Goal: Information Seeking & Learning: Learn about a topic

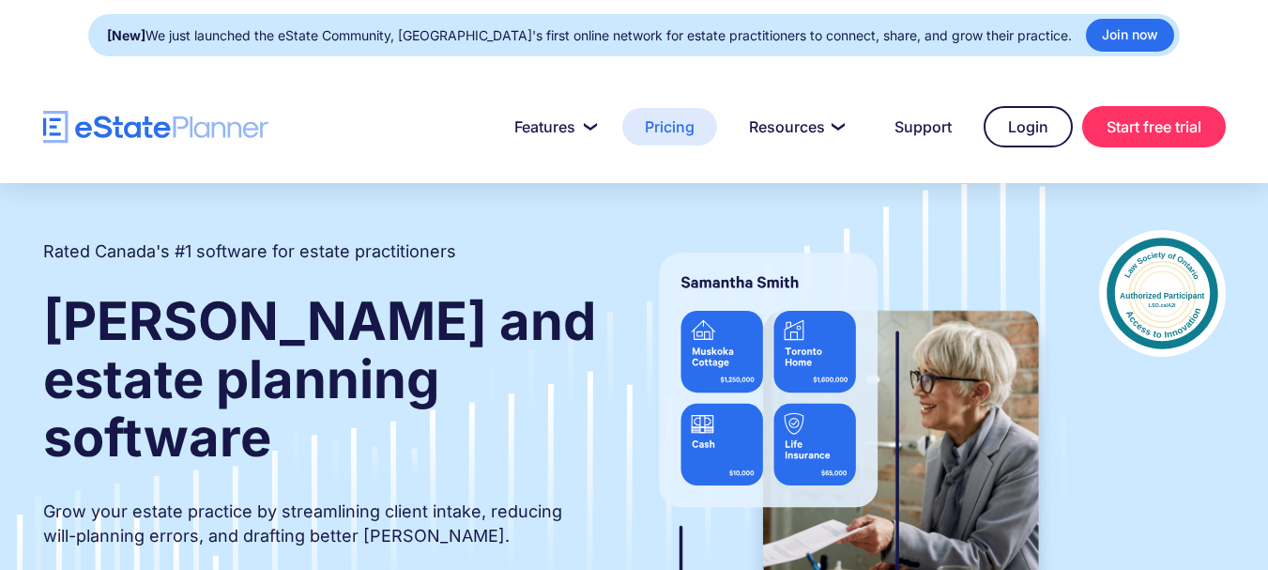
click at [656, 124] on link "Pricing" at bounding box center [669, 127] width 95 height 38
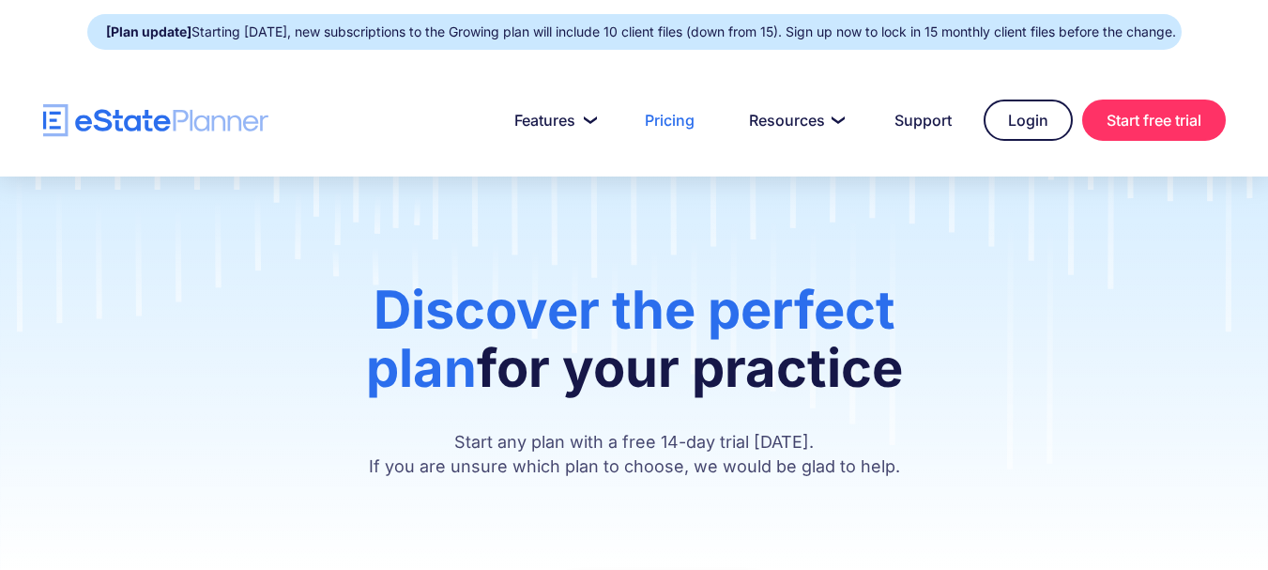
click at [664, 139] on link "Pricing" at bounding box center [669, 120] width 95 height 38
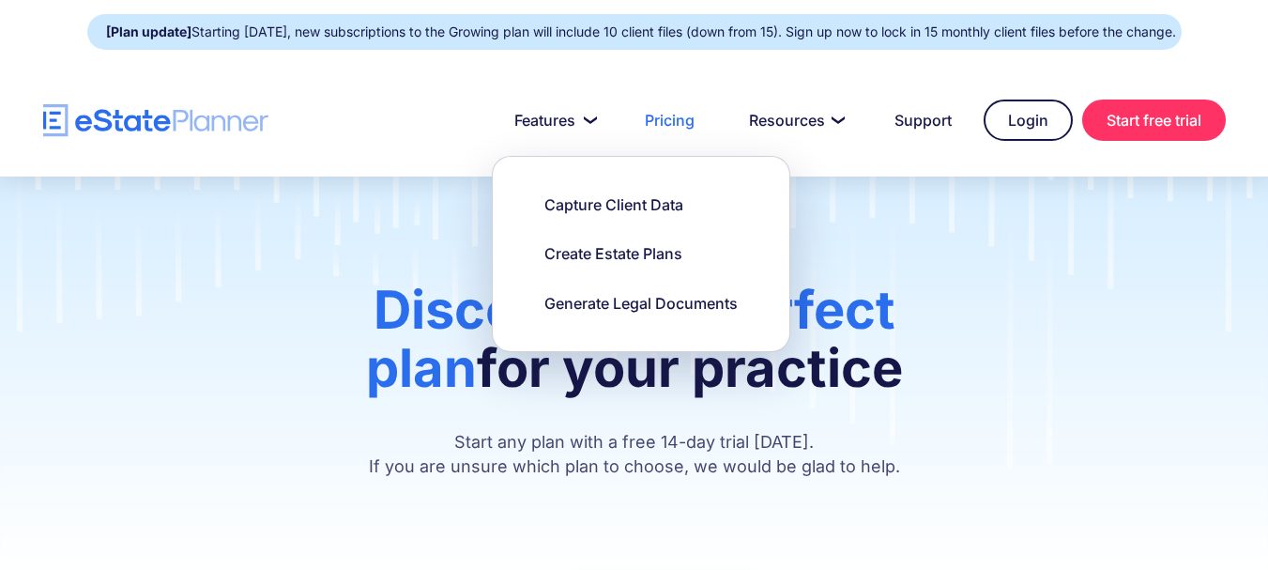
click at [613, 141] on nav "Features Capture Client Data Create Estate Plans Generate Legal Documents Prici…" at bounding box center [747, 120] width 958 height 41
click at [593, 139] on link "Features" at bounding box center [552, 120] width 121 height 38
click at [584, 264] on div "Create Estate Plans" at bounding box center [613, 253] width 138 height 21
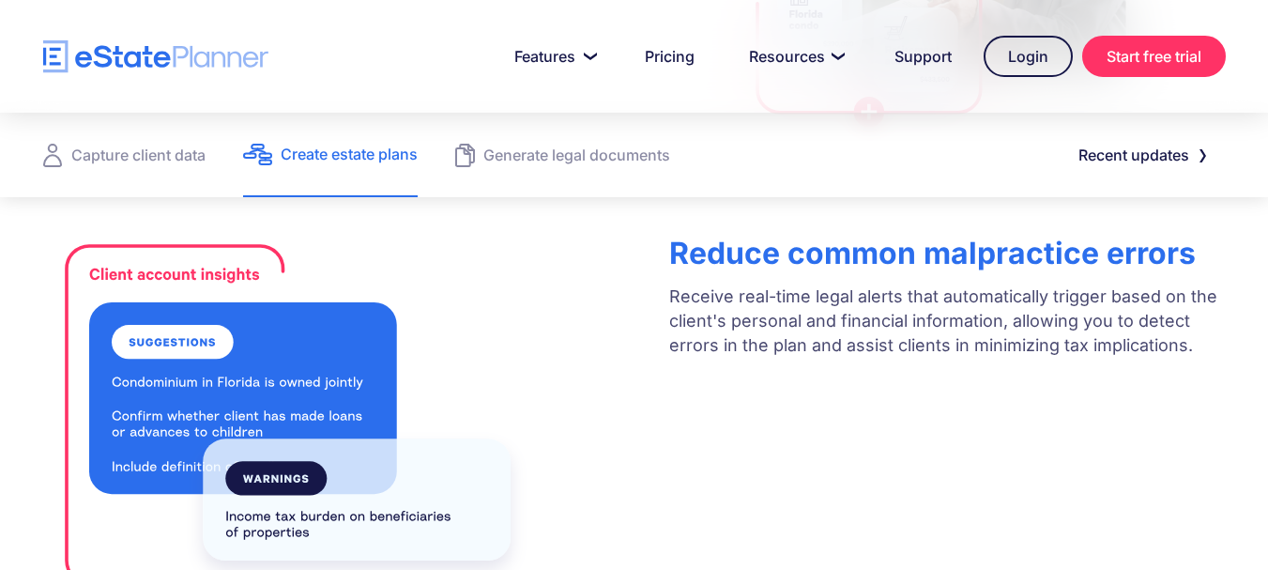
scroll to position [563, 0]
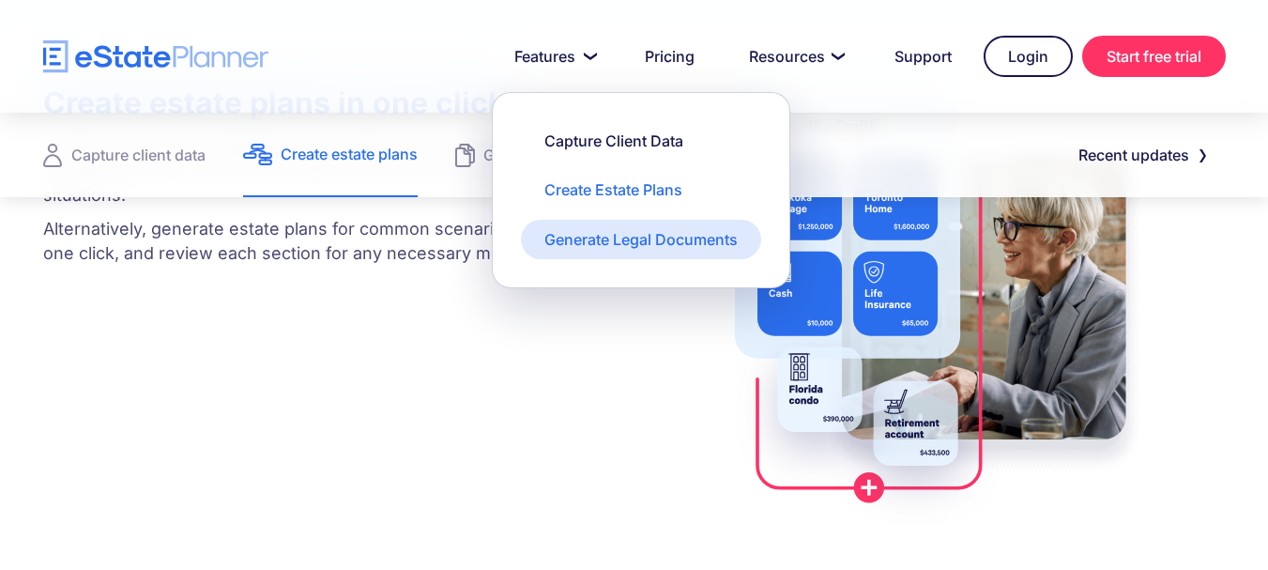
click at [600, 238] on div "Generate Legal Documents" at bounding box center [640, 239] width 193 height 21
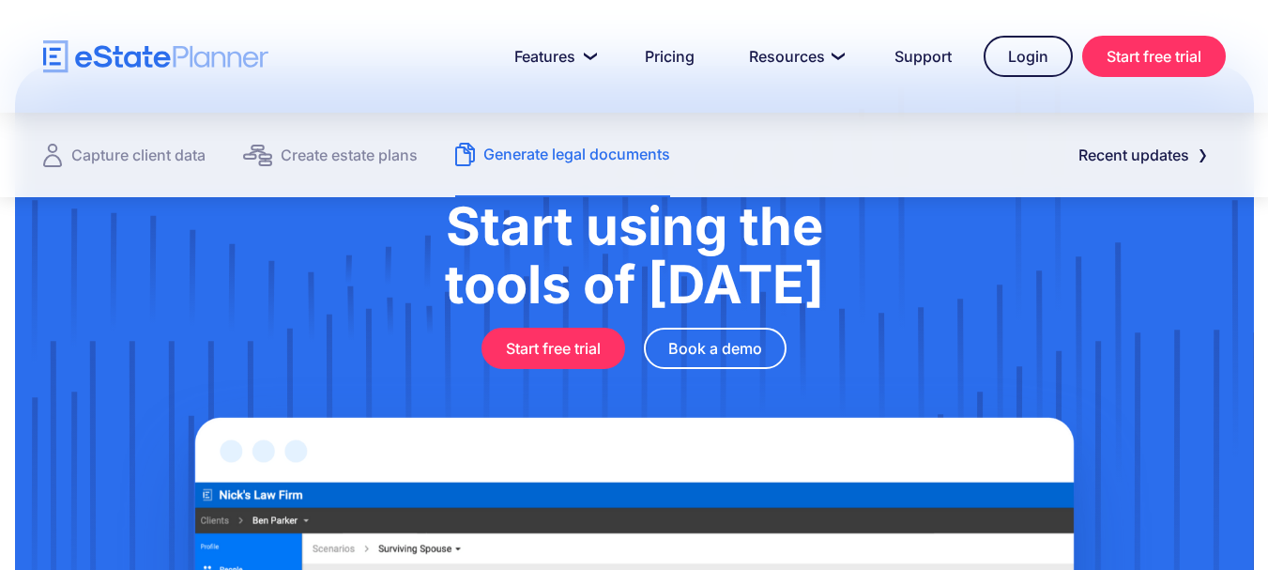
scroll to position [2629, 0]
